Goal: Task Accomplishment & Management: Use online tool/utility

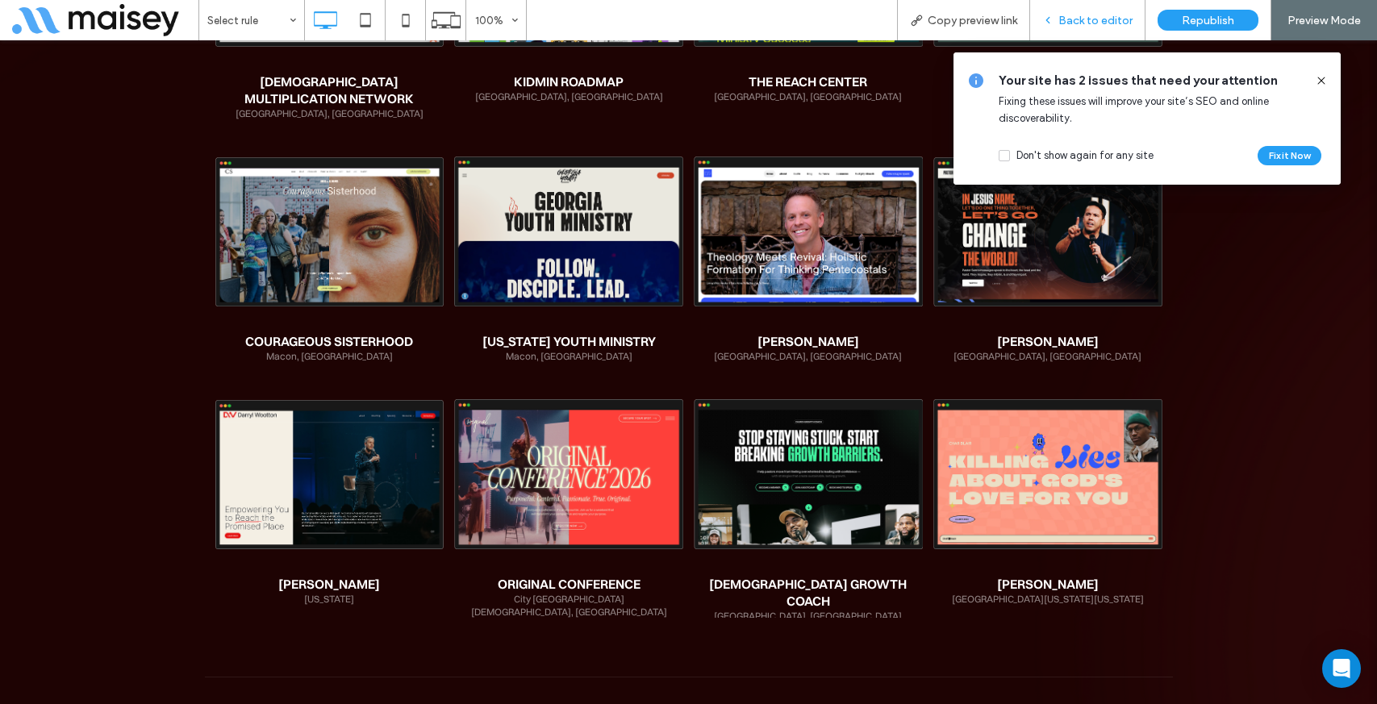
click at [1083, 23] on span "Back to editor" at bounding box center [1095, 21] width 74 height 14
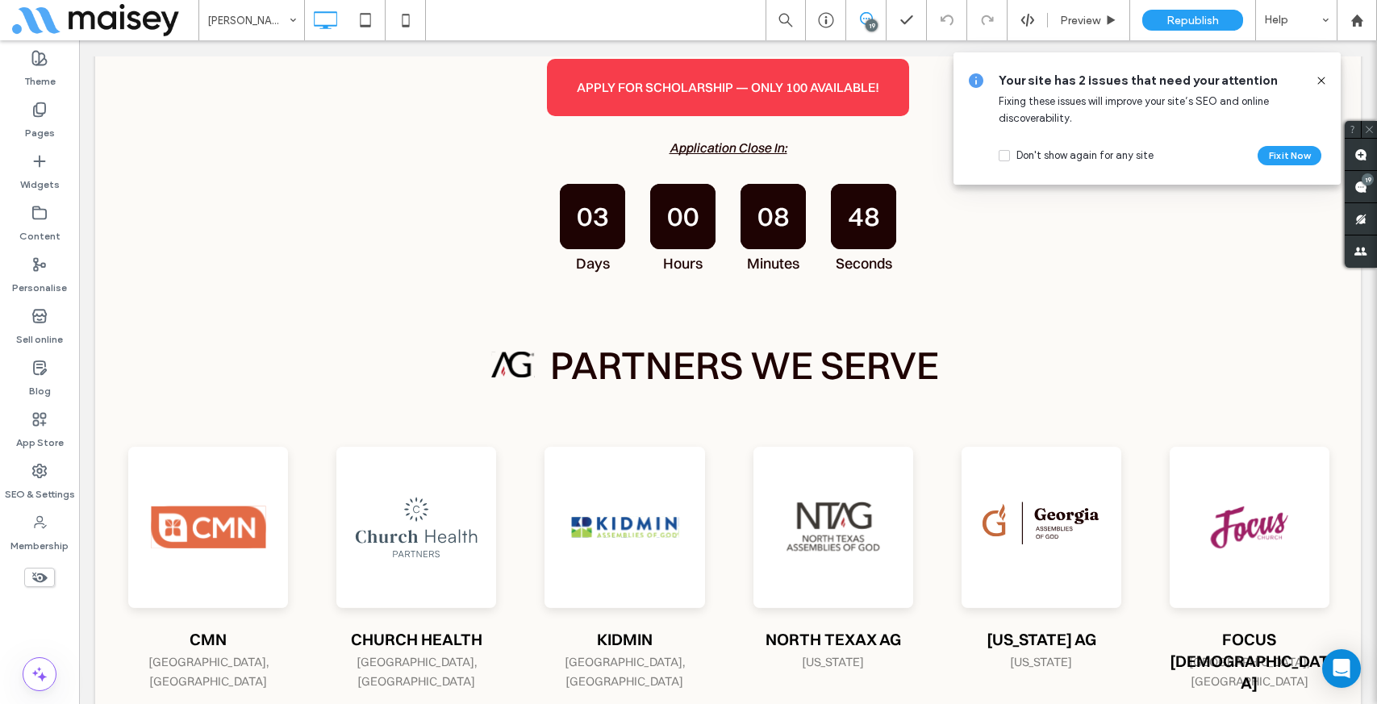
scroll to position [952, 0]
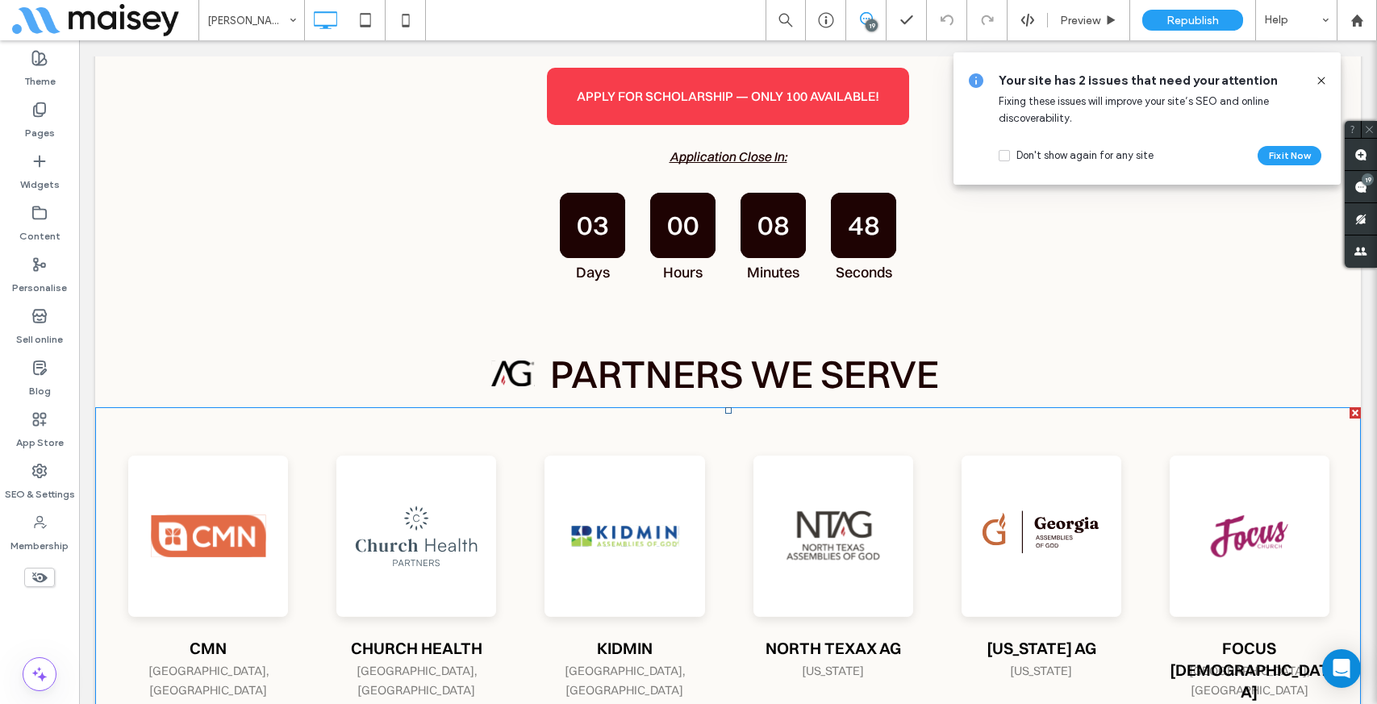
click at [842, 603] on span at bounding box center [728, 580] width 1266 height 347
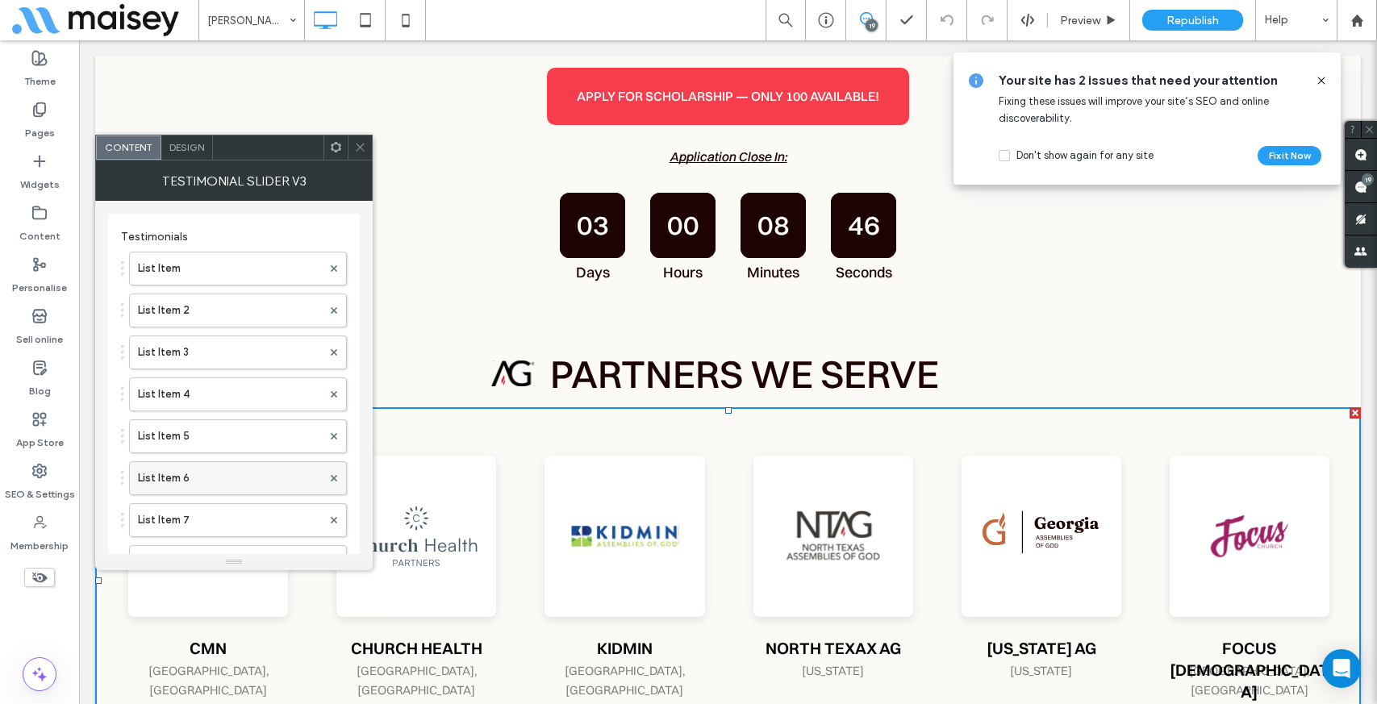
click at [221, 465] on label "List Item 6" at bounding box center [230, 478] width 184 height 32
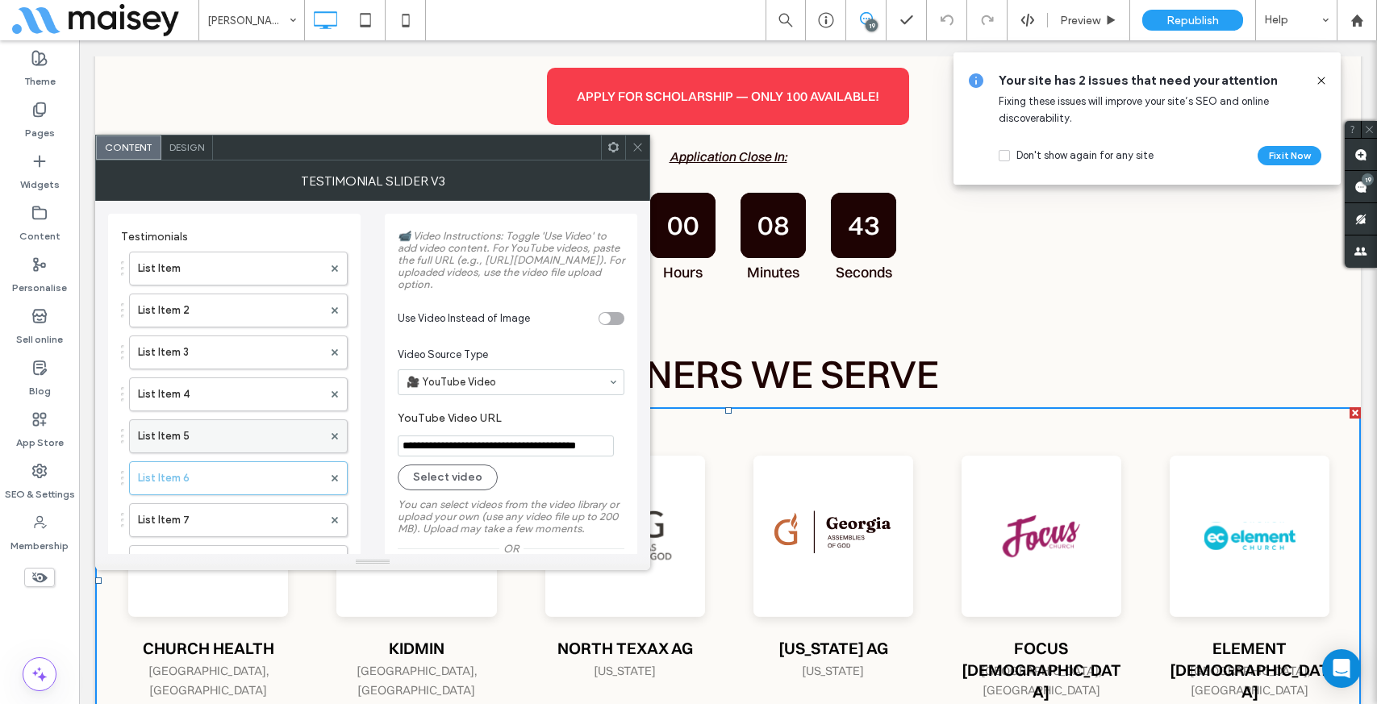
click at [215, 439] on label "List Item 5" at bounding box center [230, 436] width 185 height 32
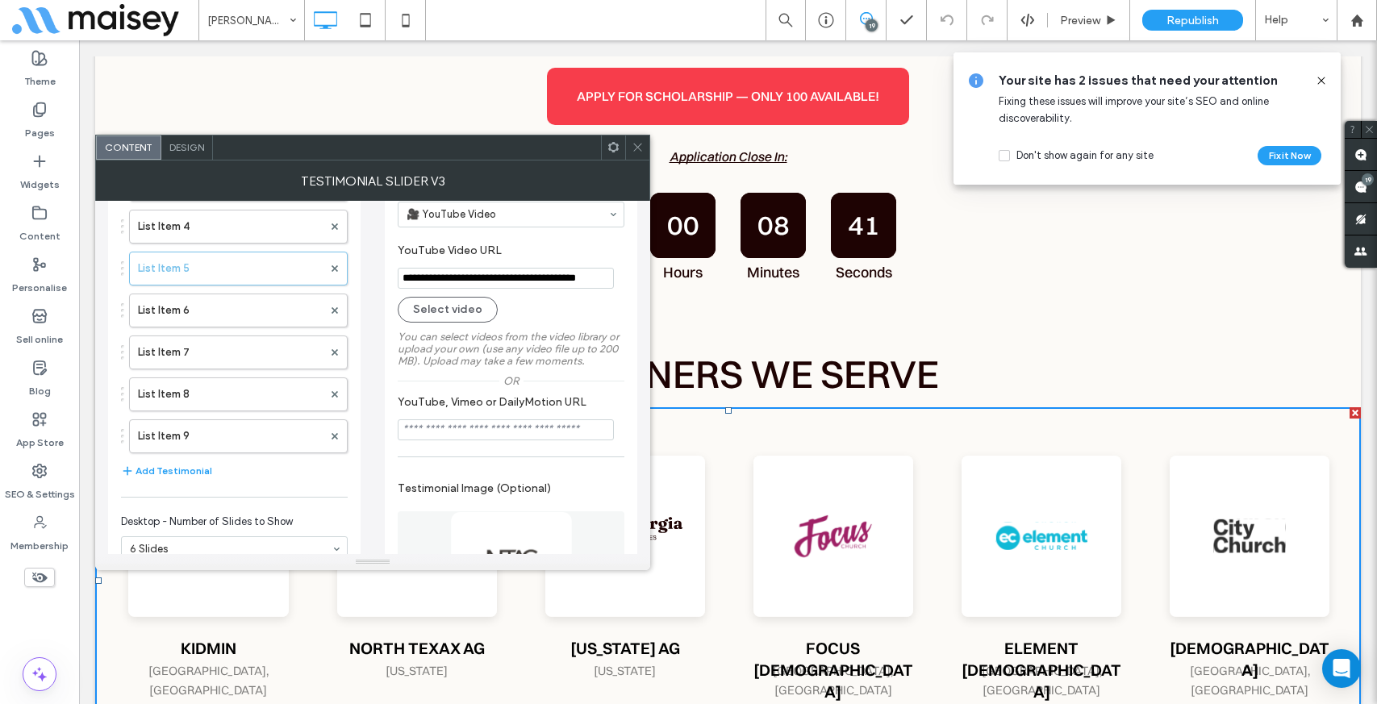
scroll to position [0, 0]
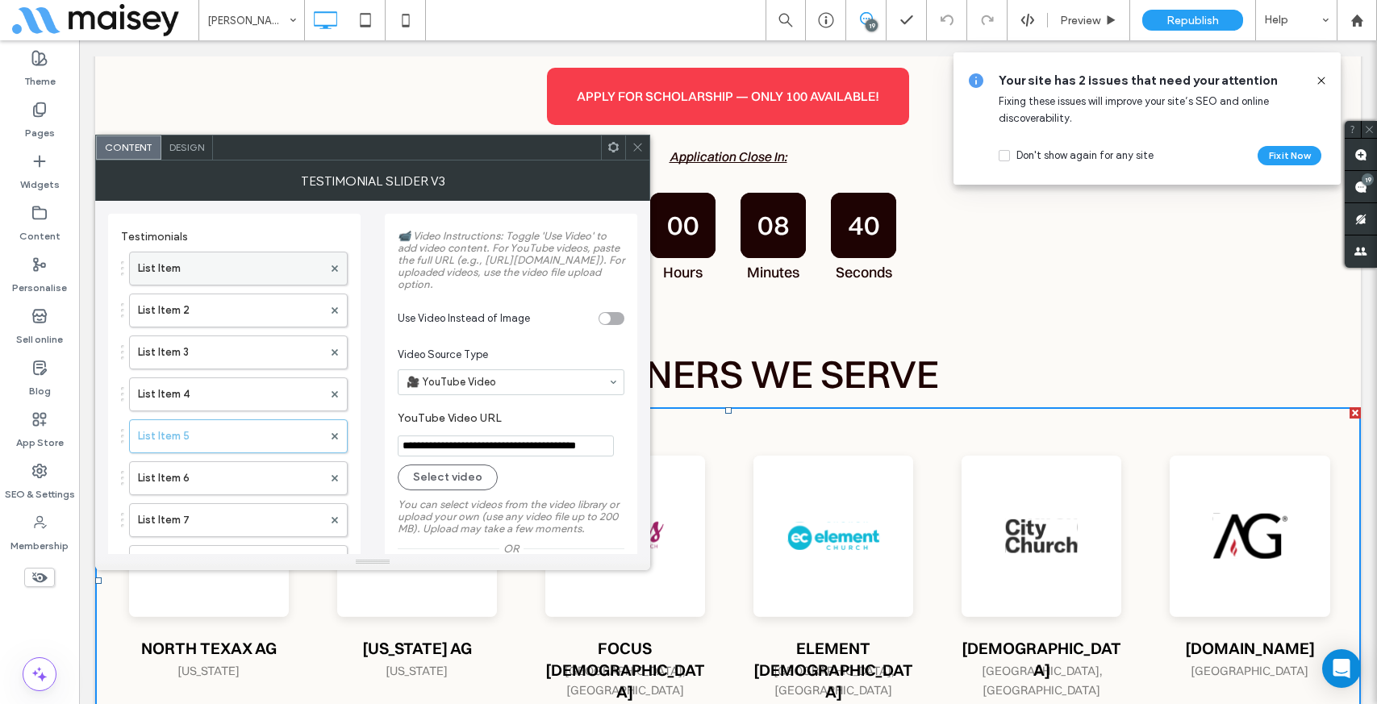
click at [179, 262] on label "List Item" at bounding box center [230, 268] width 185 height 32
click at [190, 320] on label "List Item 2" at bounding box center [230, 310] width 185 height 32
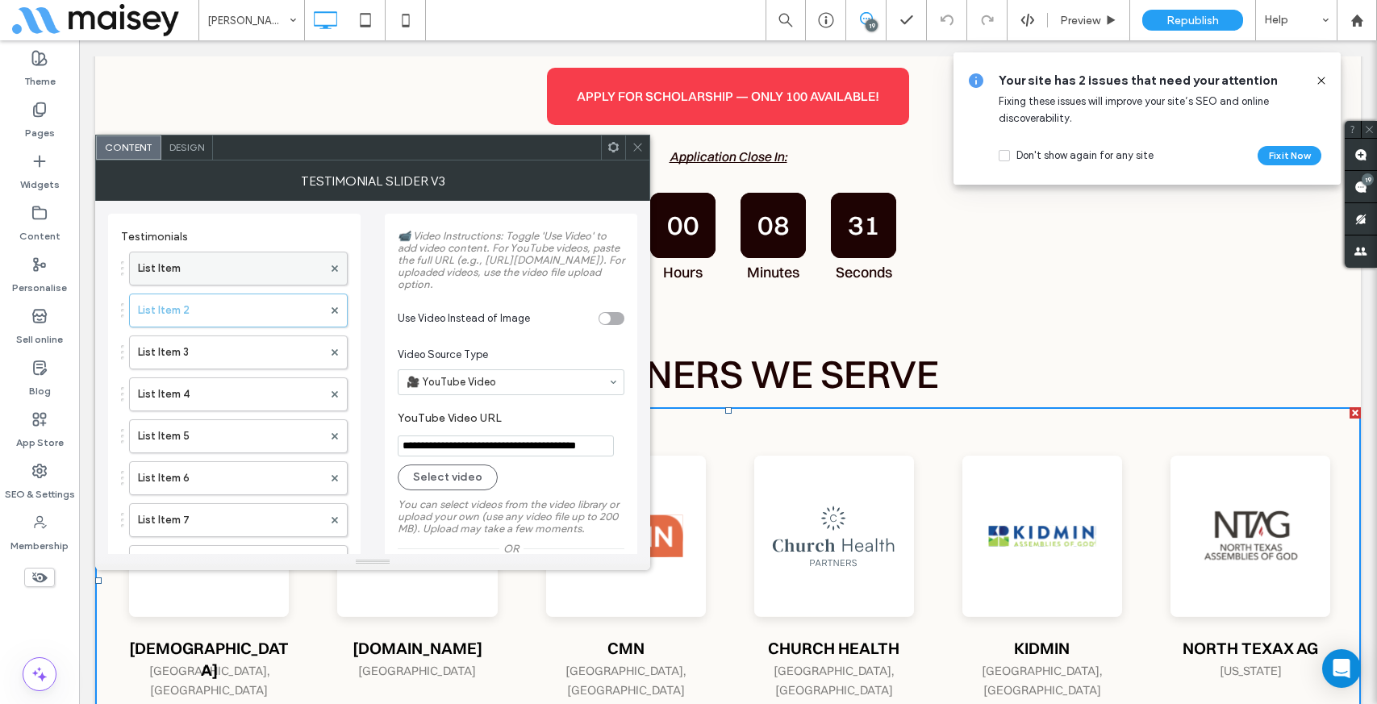
click at [217, 269] on label "List Item" at bounding box center [230, 268] width 185 height 32
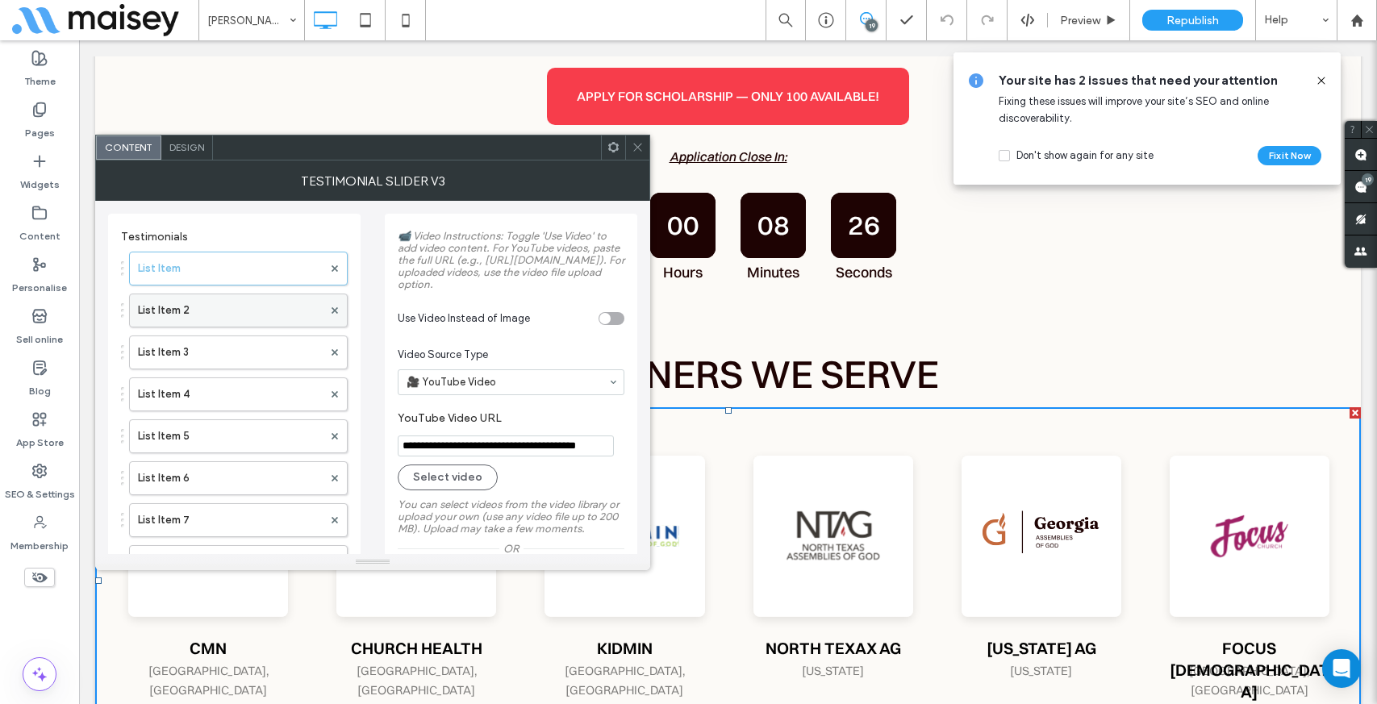
click at [215, 311] on label "List Item 2" at bounding box center [230, 310] width 185 height 32
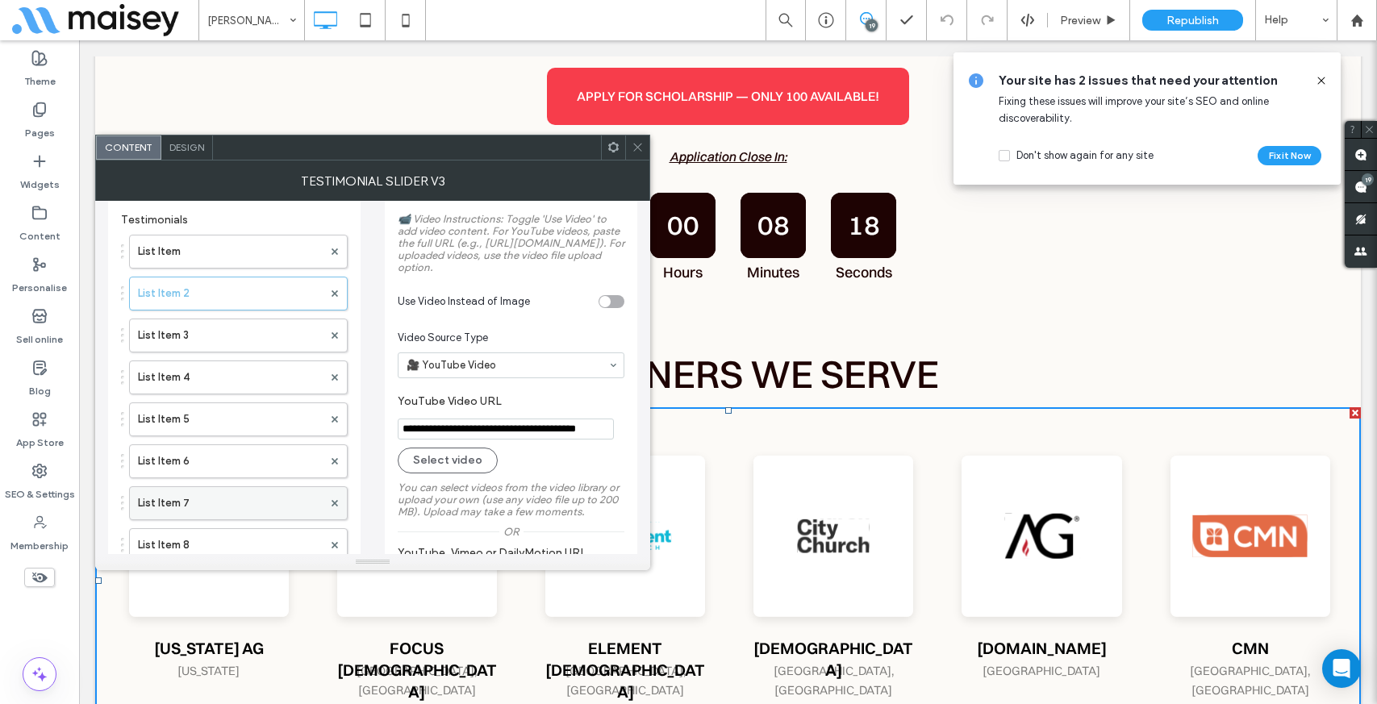
scroll to position [11, 0]
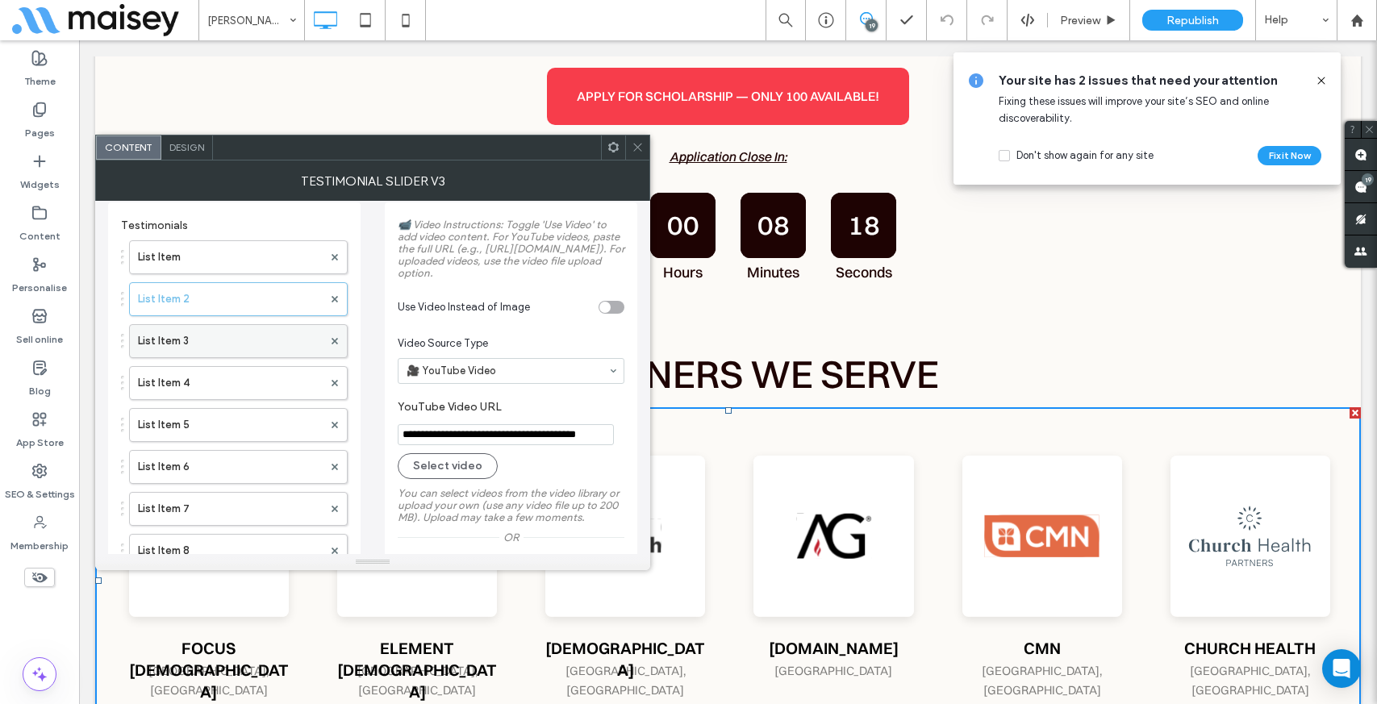
click at [259, 345] on label "List Item 3" at bounding box center [230, 341] width 185 height 32
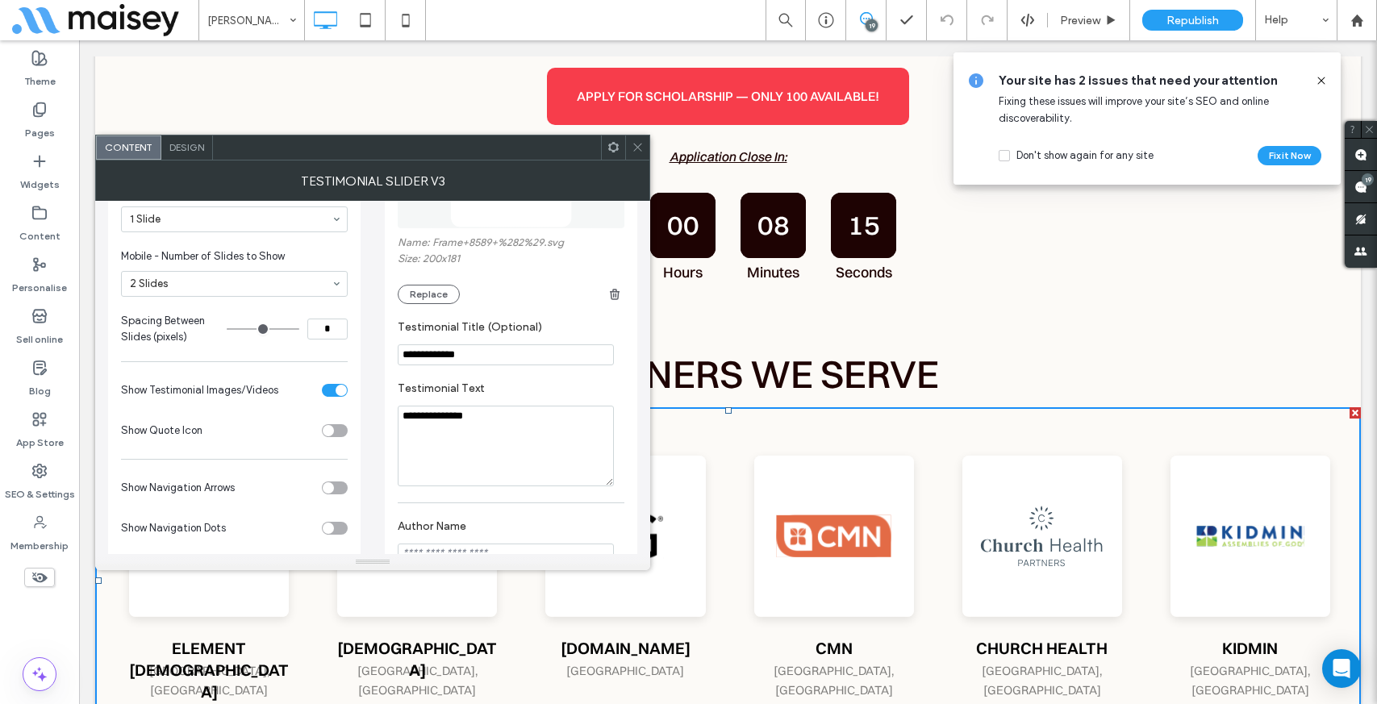
scroll to position [0, 0]
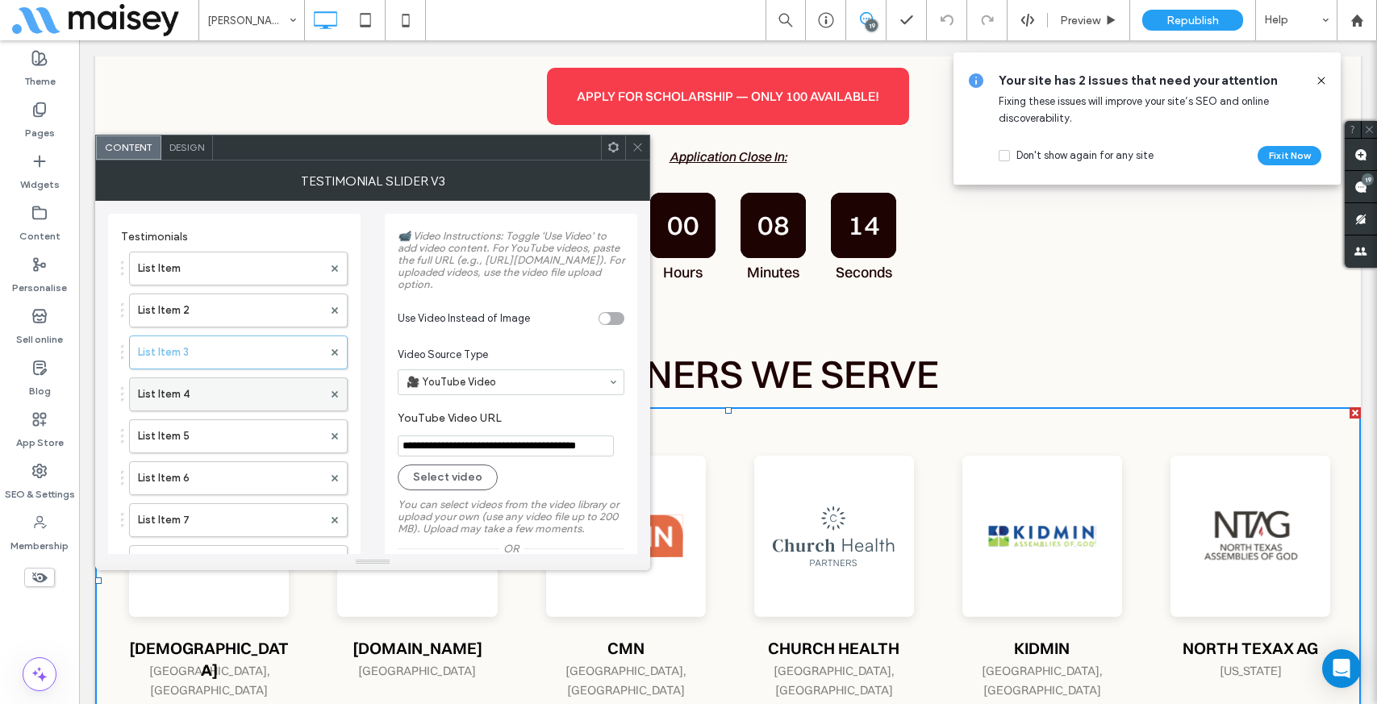
click at [229, 393] on label "List Item 4" at bounding box center [230, 394] width 185 height 32
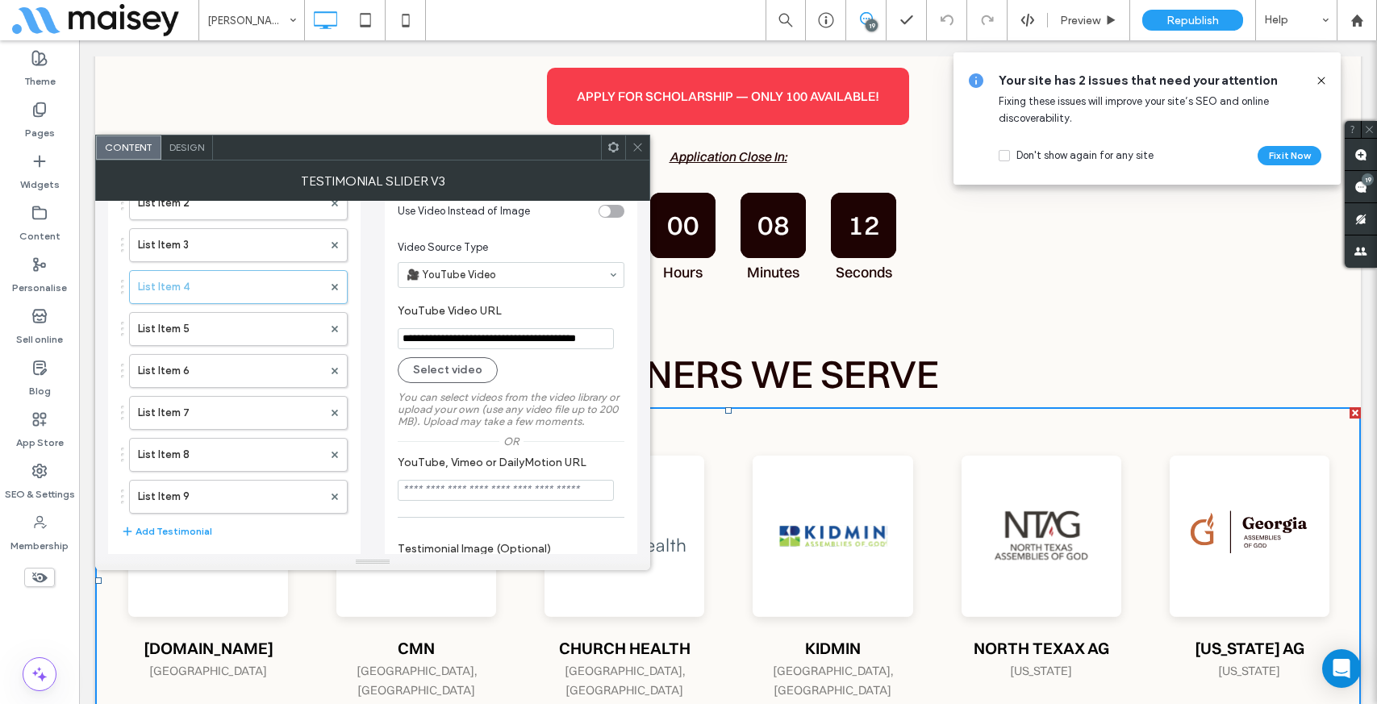
scroll to position [100, 0]
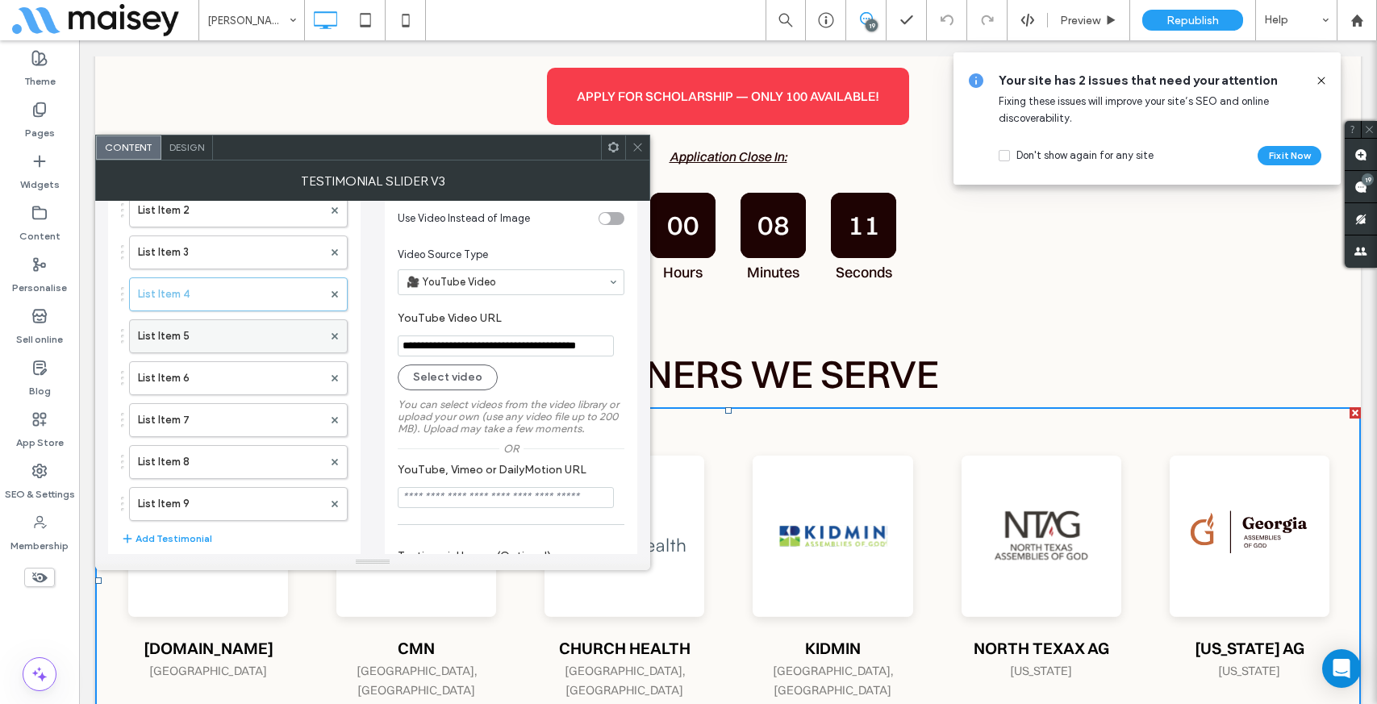
click at [241, 334] on label "List Item 5" at bounding box center [230, 336] width 185 height 32
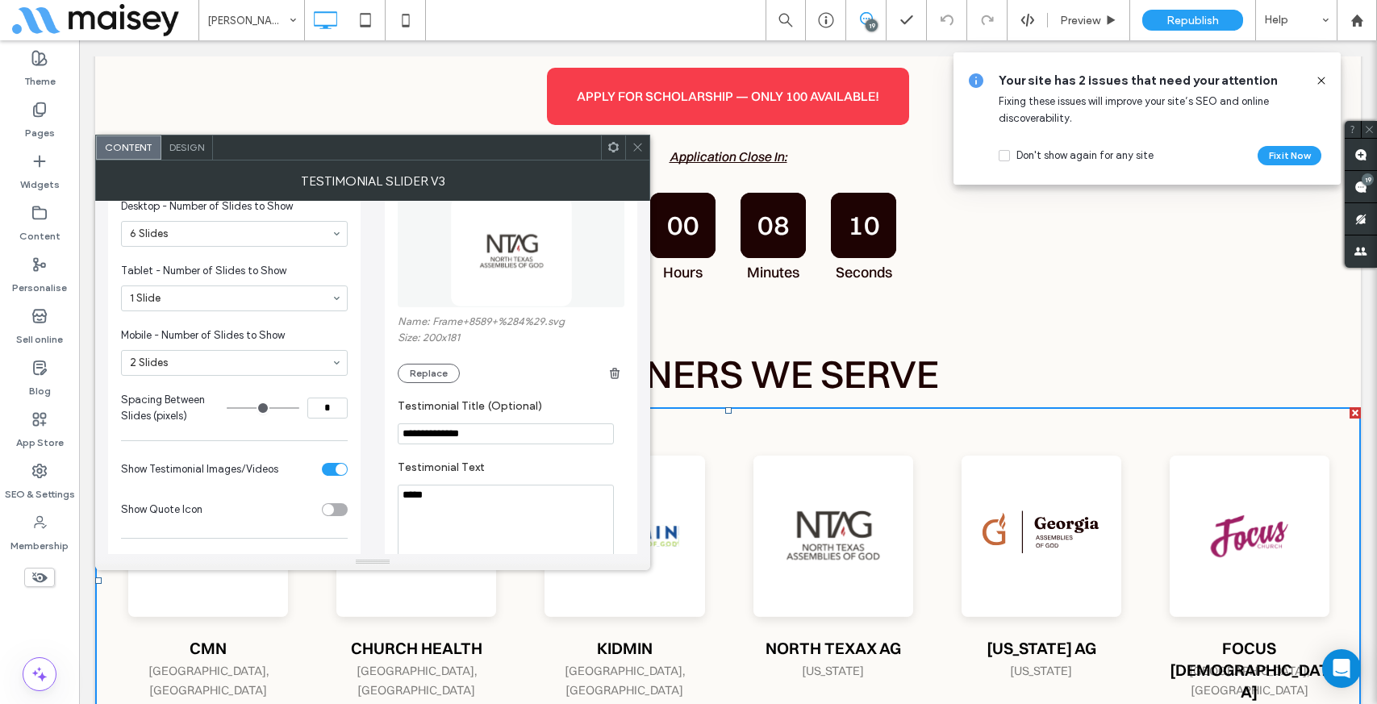
scroll to position [485, 0]
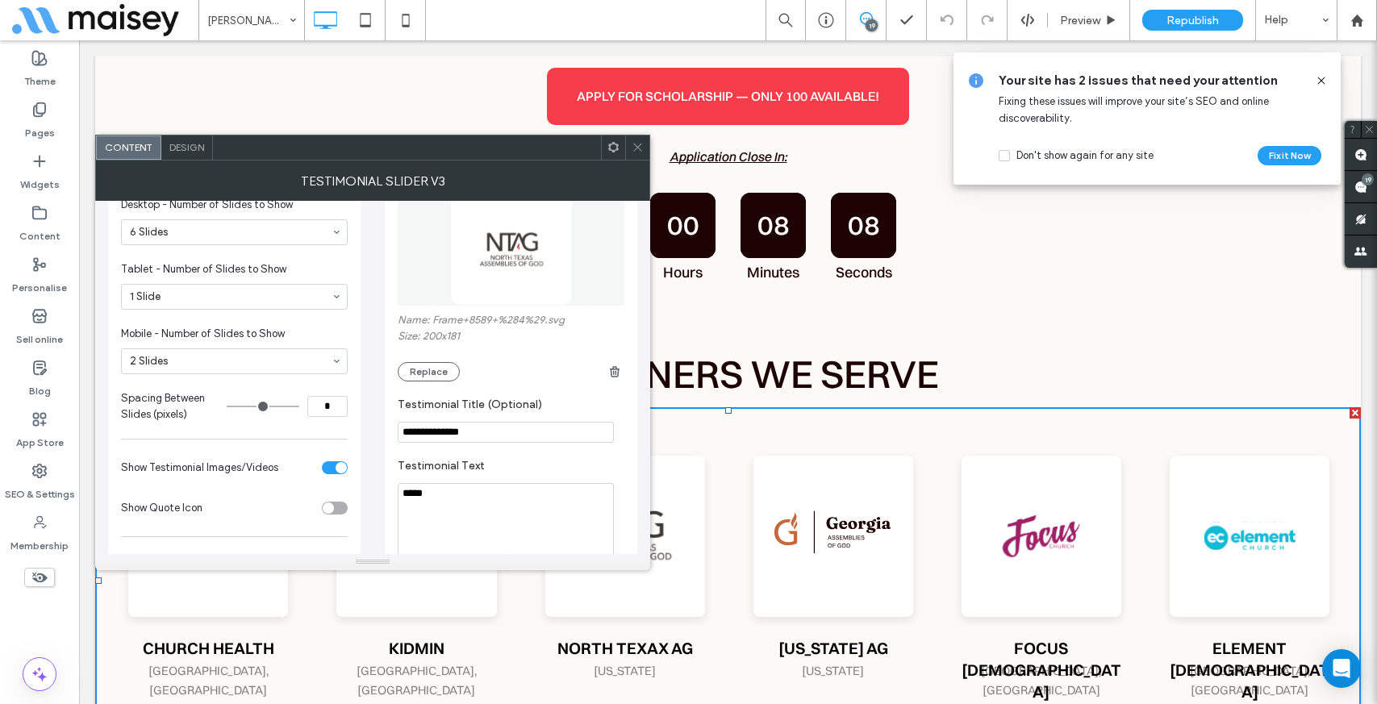
click at [469, 443] on input "**********" at bounding box center [506, 432] width 216 height 21
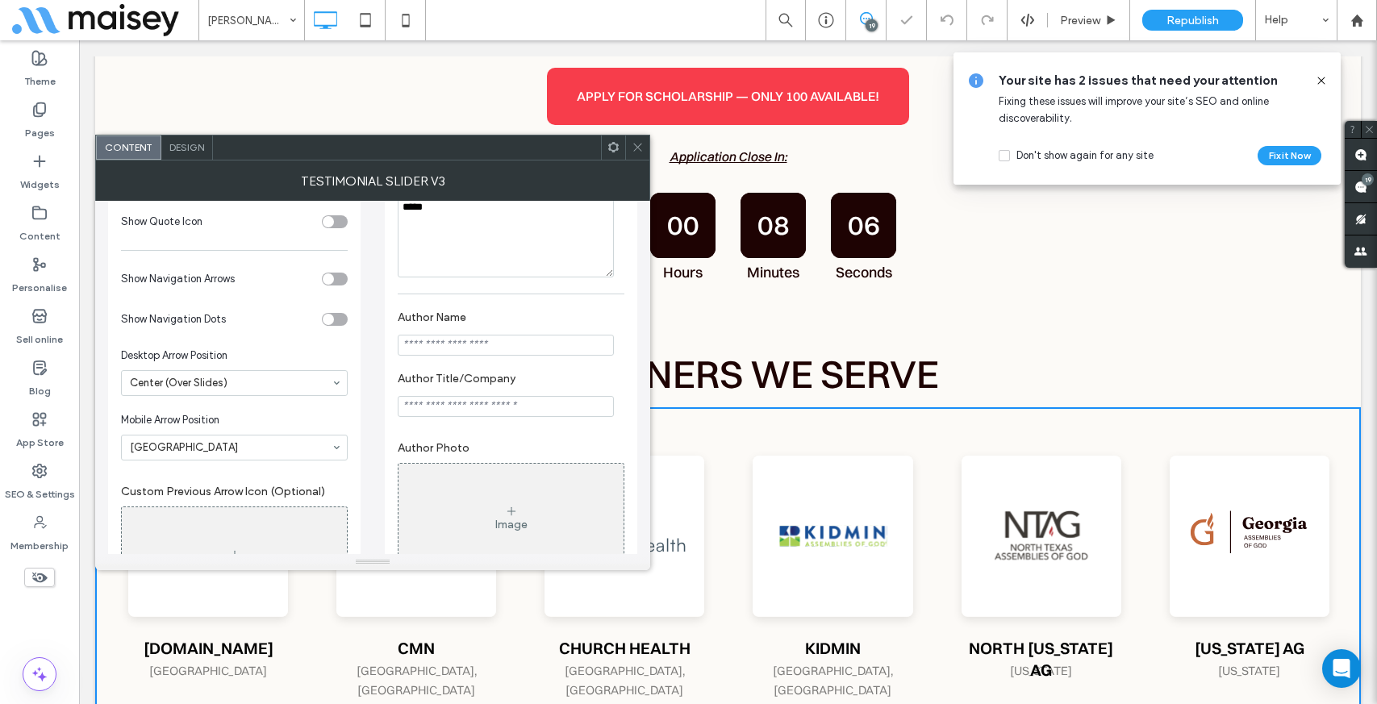
scroll to position [778, 0]
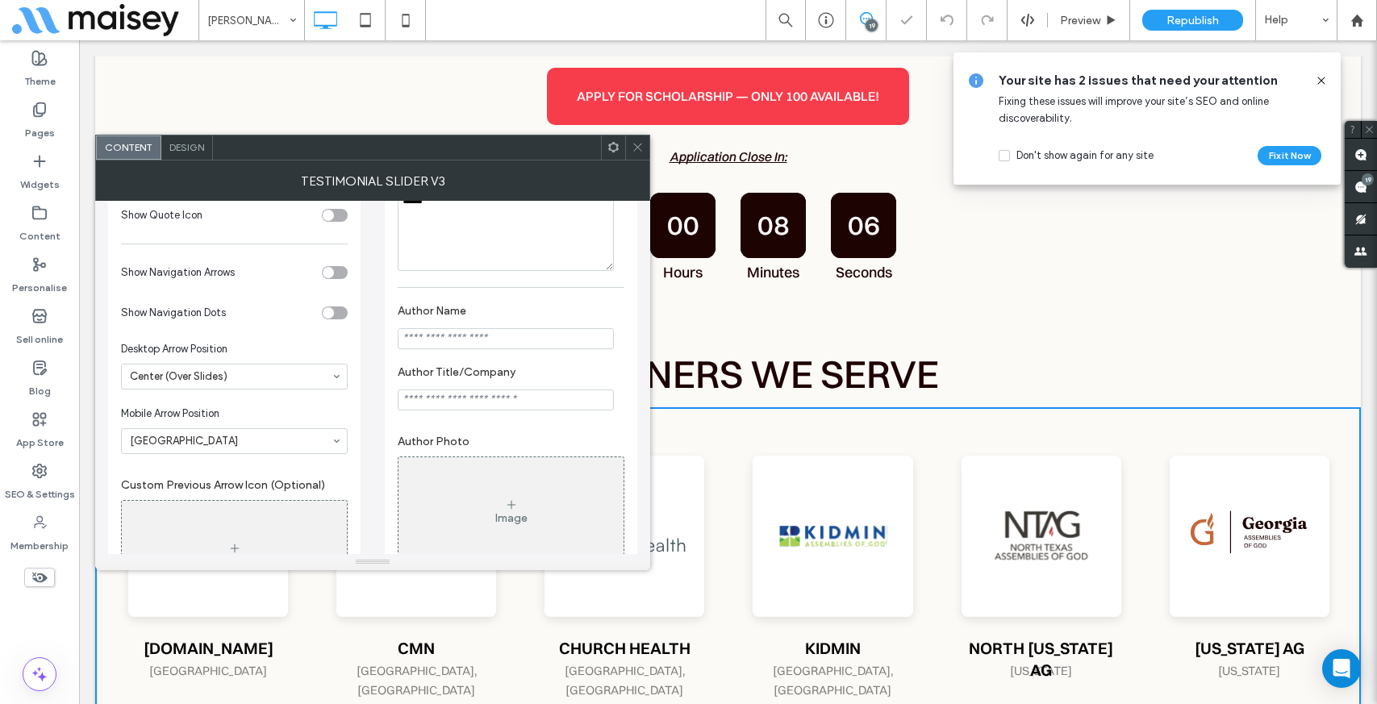
type input "**********"
click at [627, 340] on div "**********" at bounding box center [511, 160] width 252 height 1449
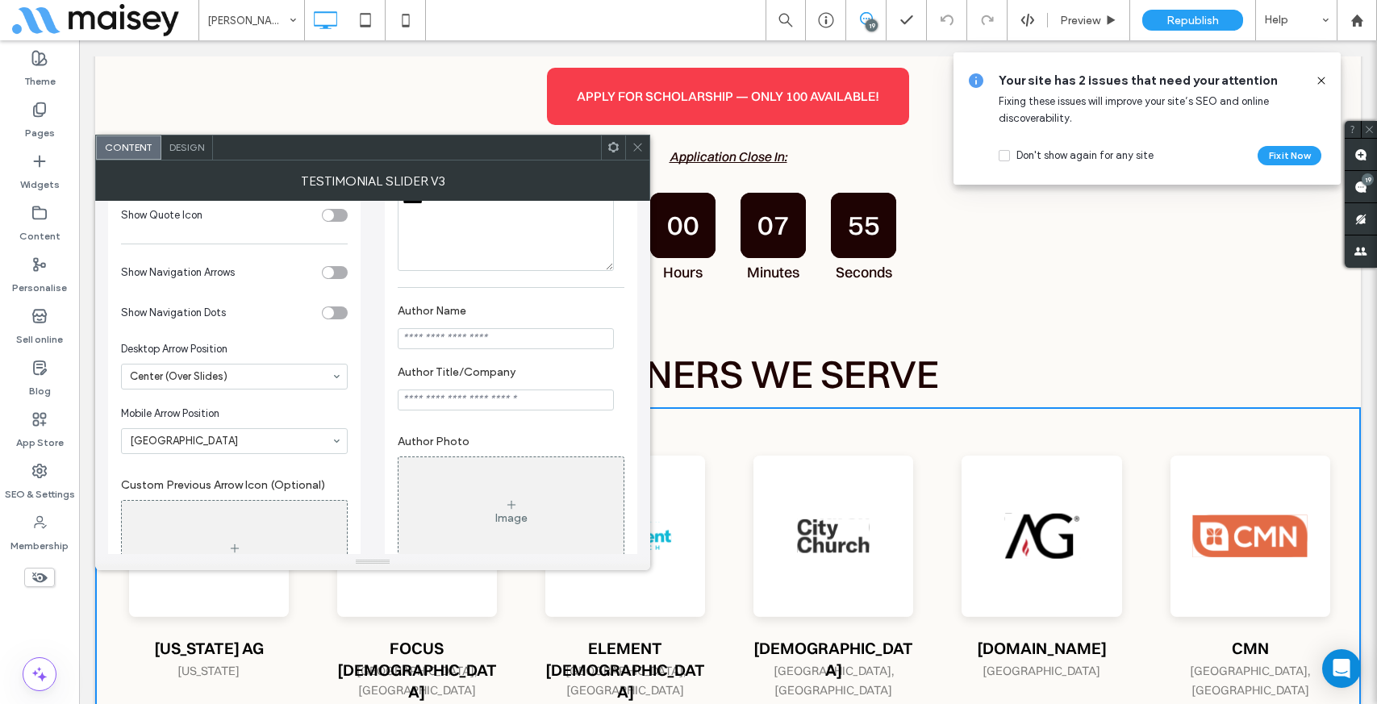
click at [634, 147] on icon at bounding box center [638, 147] width 12 height 12
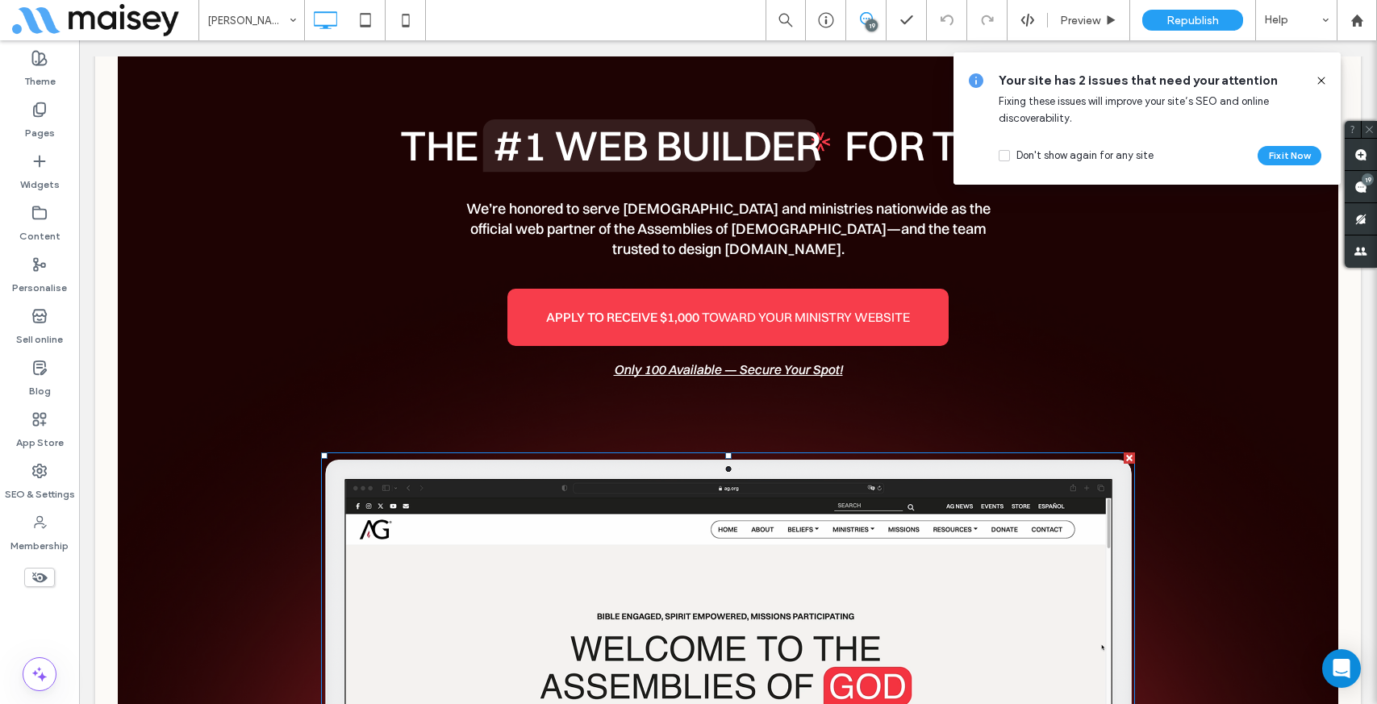
scroll to position [1709, 0]
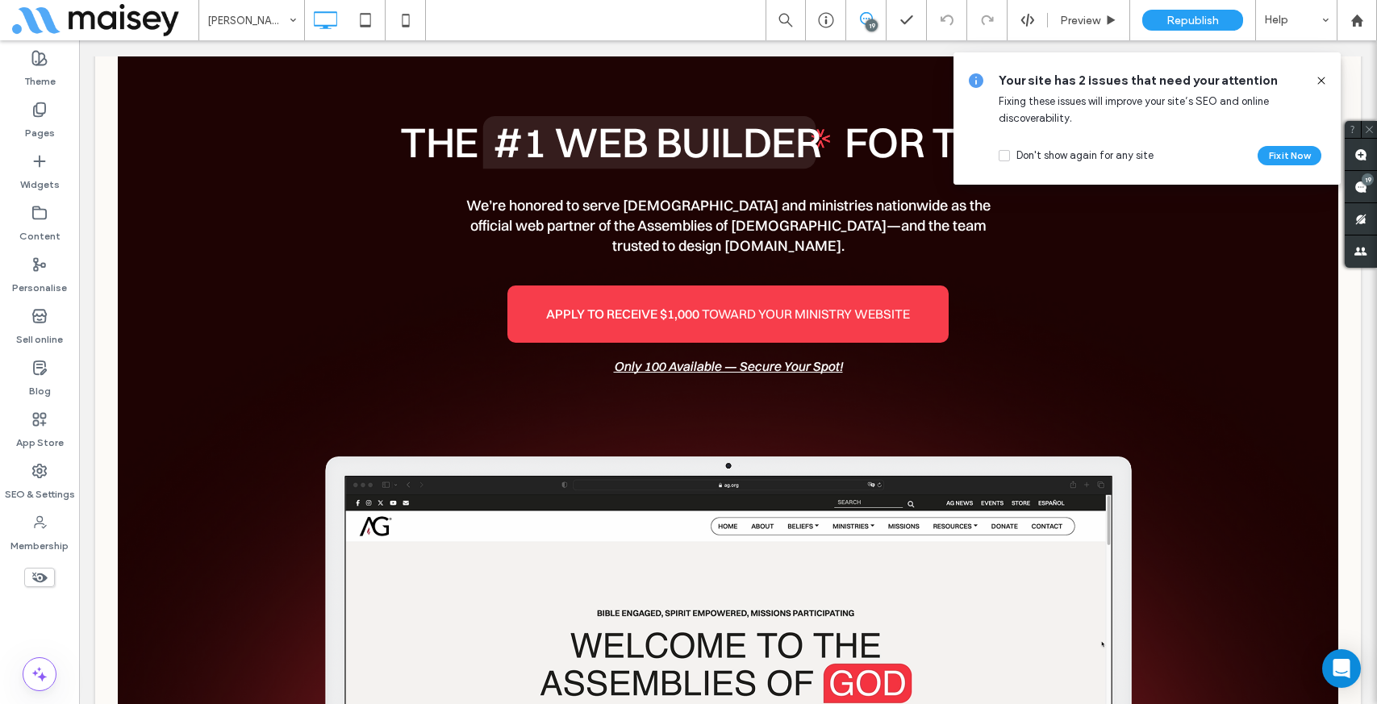
click at [1324, 83] on use at bounding box center [1320, 80] width 7 height 7
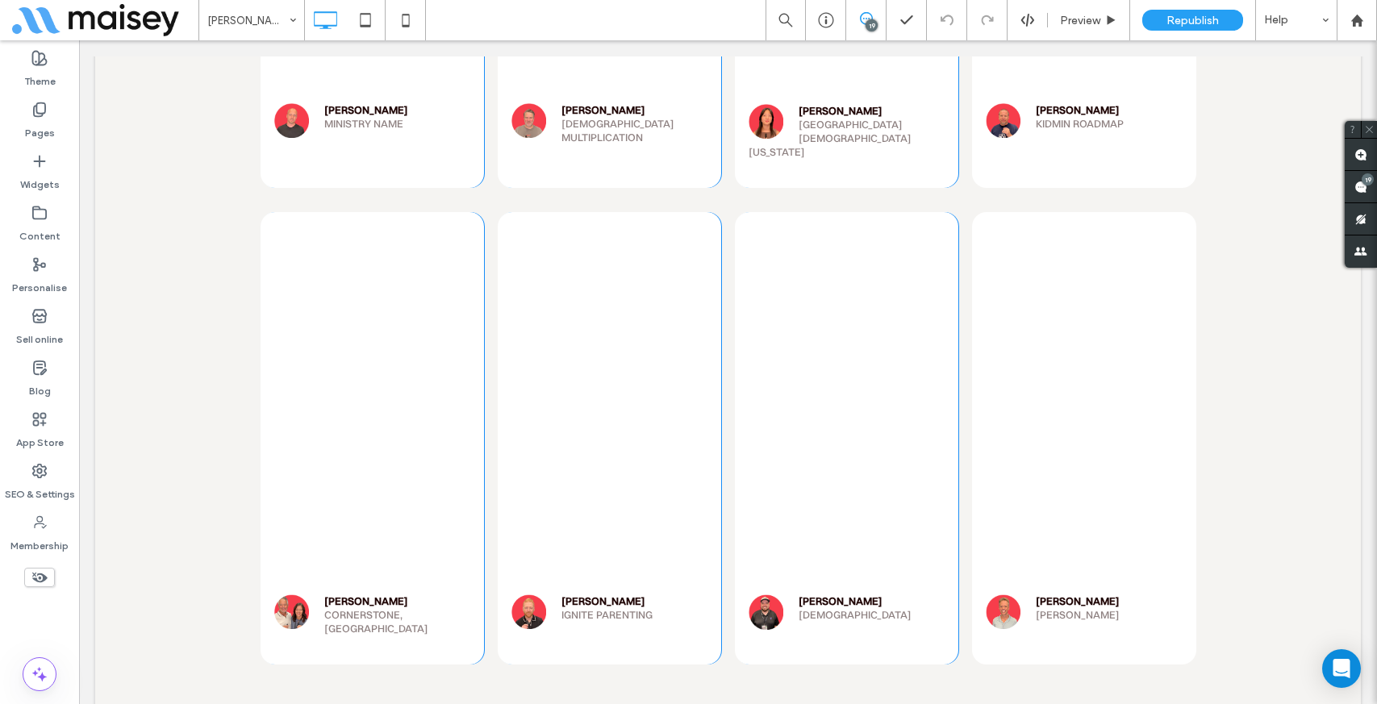
scroll to position [9190, 0]
